Goal: Task Accomplishment & Management: Manage account settings

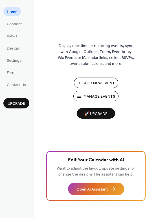
click at [88, 82] on span "Add New Event" at bounding box center [99, 83] width 31 height 6
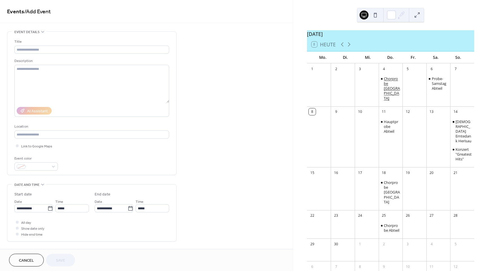
click at [388, 84] on div "Chorprobe [GEOGRAPHIC_DATA]" at bounding box center [392, 88] width 16 height 24
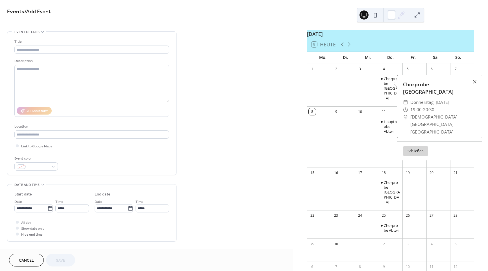
click at [415, 146] on button "Schließen" at bounding box center [415, 151] width 25 height 10
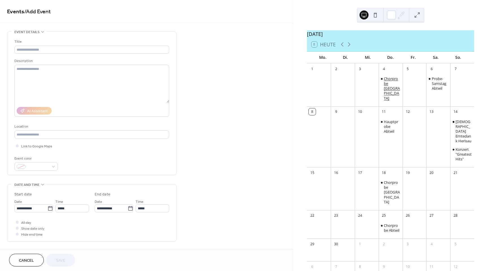
click at [388, 81] on div "Chorprobe [GEOGRAPHIC_DATA]" at bounding box center [392, 88] width 16 height 24
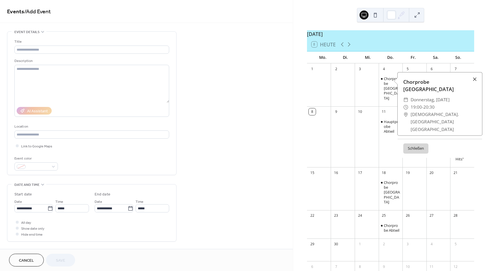
click at [476, 77] on div at bounding box center [475, 79] width 8 height 8
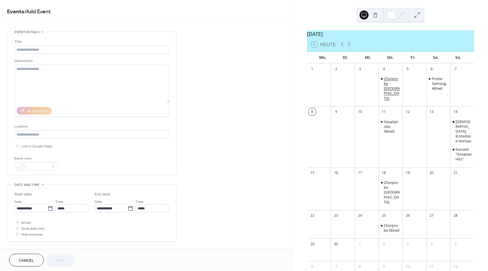
click at [391, 87] on div "Chorprobe [GEOGRAPHIC_DATA]" at bounding box center [392, 88] width 16 height 24
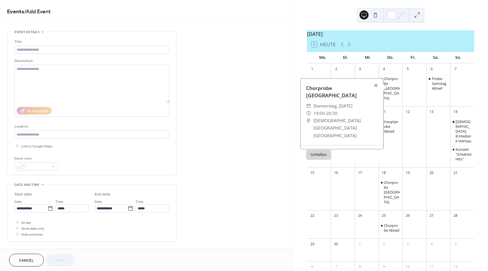
click at [221, 172] on div "**********" at bounding box center [146, 204] width 293 height 346
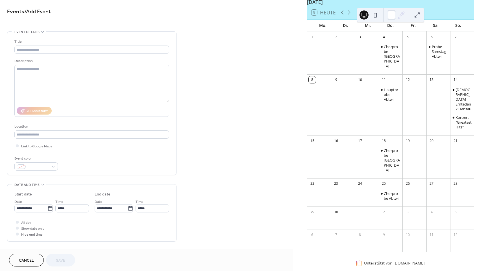
scroll to position [38, 0]
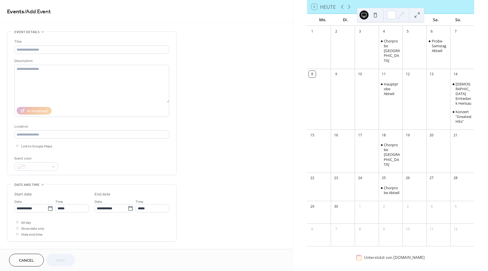
click at [387, 210] on div at bounding box center [391, 215] width 24 height 10
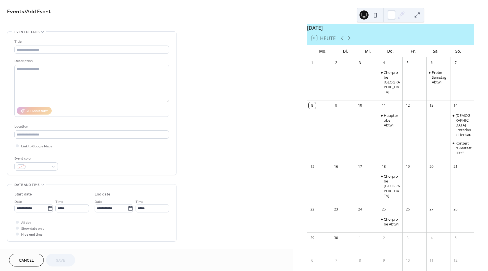
scroll to position [0, 0]
